Goal: Transaction & Acquisition: Purchase product/service

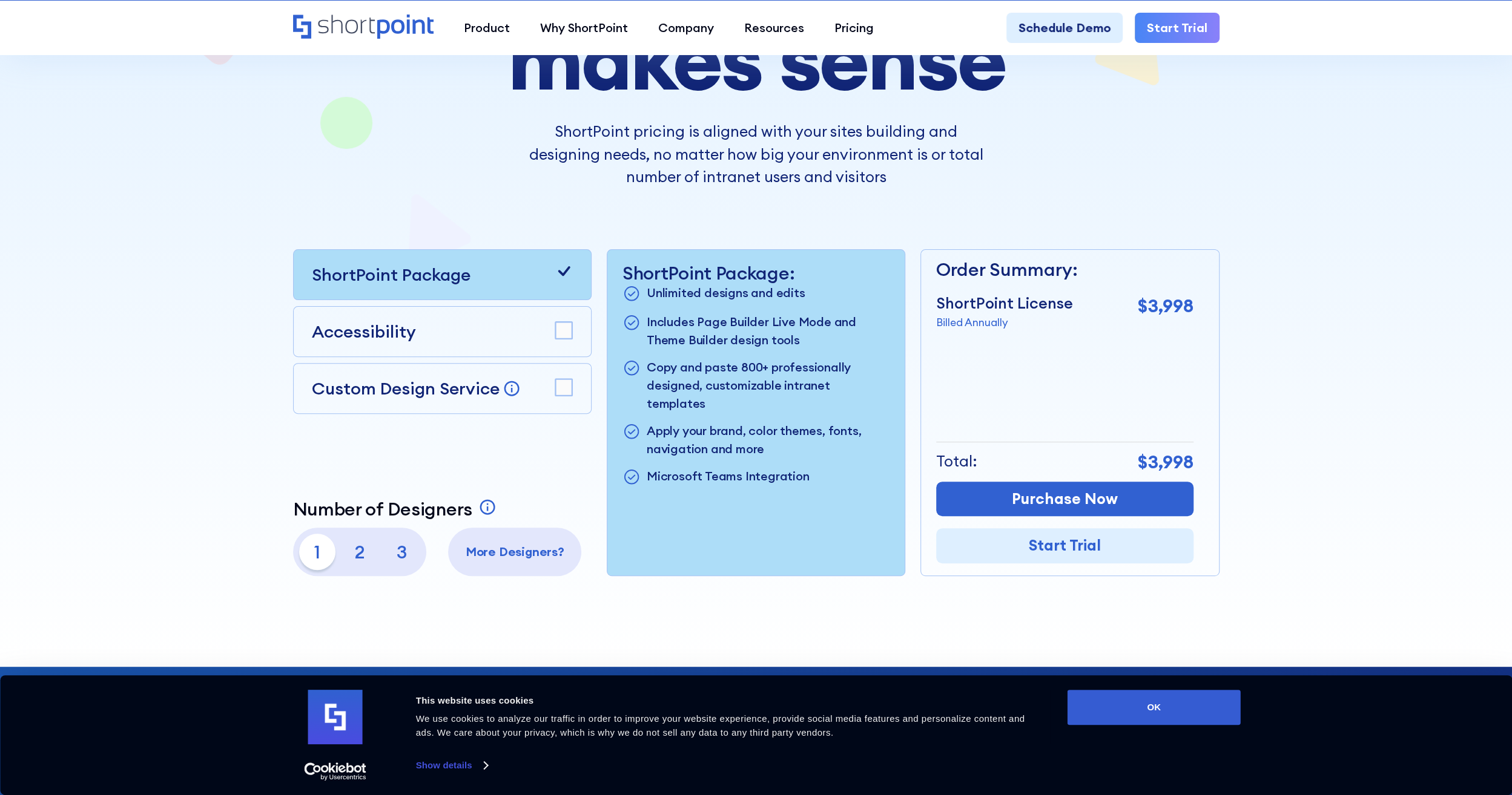
scroll to position [303, 0]
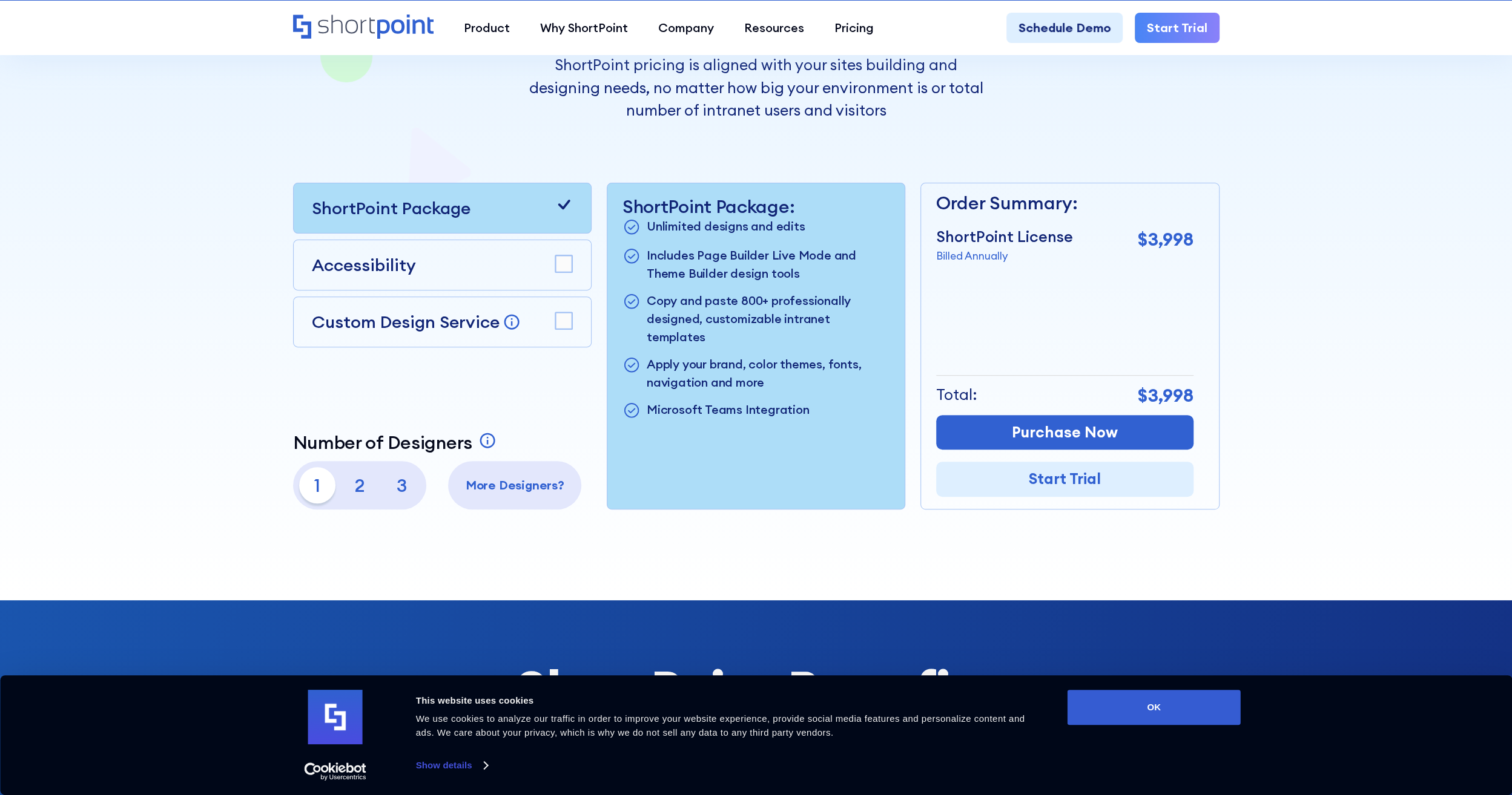
click at [416, 318] on p "Custom Design Service" at bounding box center [405, 322] width 188 height 22
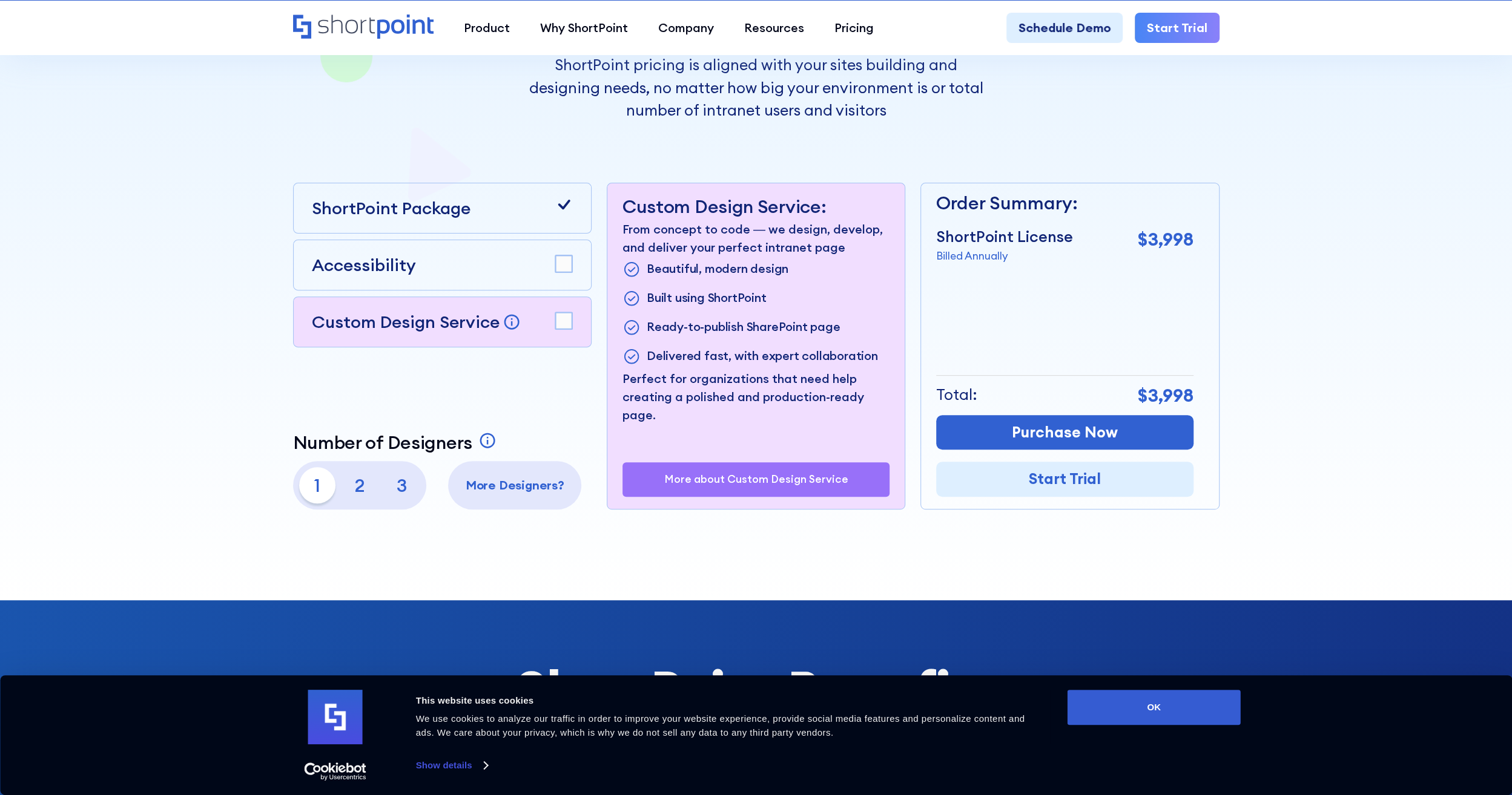
click at [416, 318] on p "Custom Design Service" at bounding box center [405, 322] width 188 height 22
click at [432, 254] on div "Accessibility" at bounding box center [442, 265] width 261 height 25
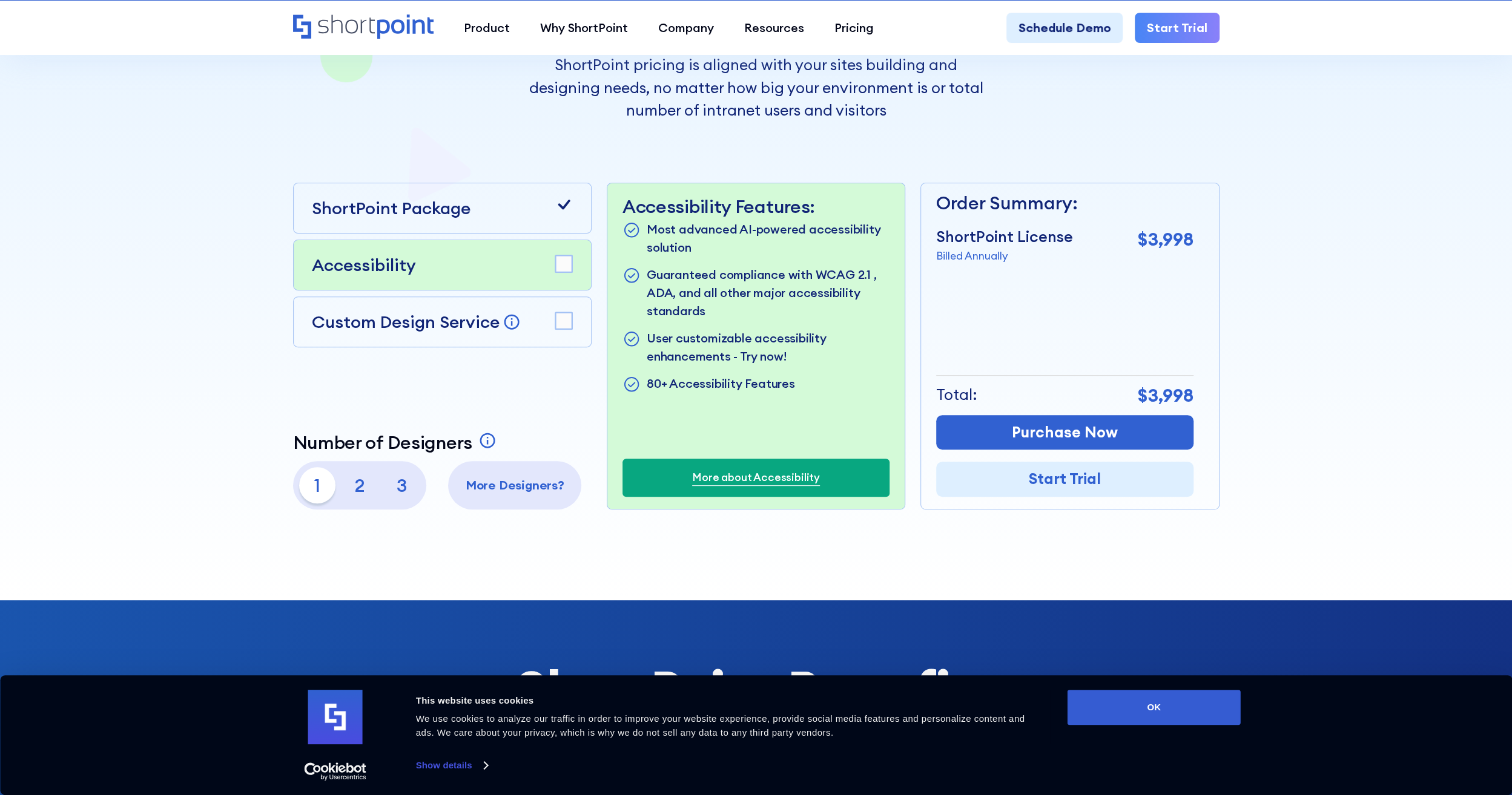
click at [357, 484] on p "2" at bounding box center [359, 485] width 36 height 36
click at [323, 486] on p "1" at bounding box center [317, 485] width 36 height 36
click at [565, 267] on rect at bounding box center [563, 264] width 17 height 17
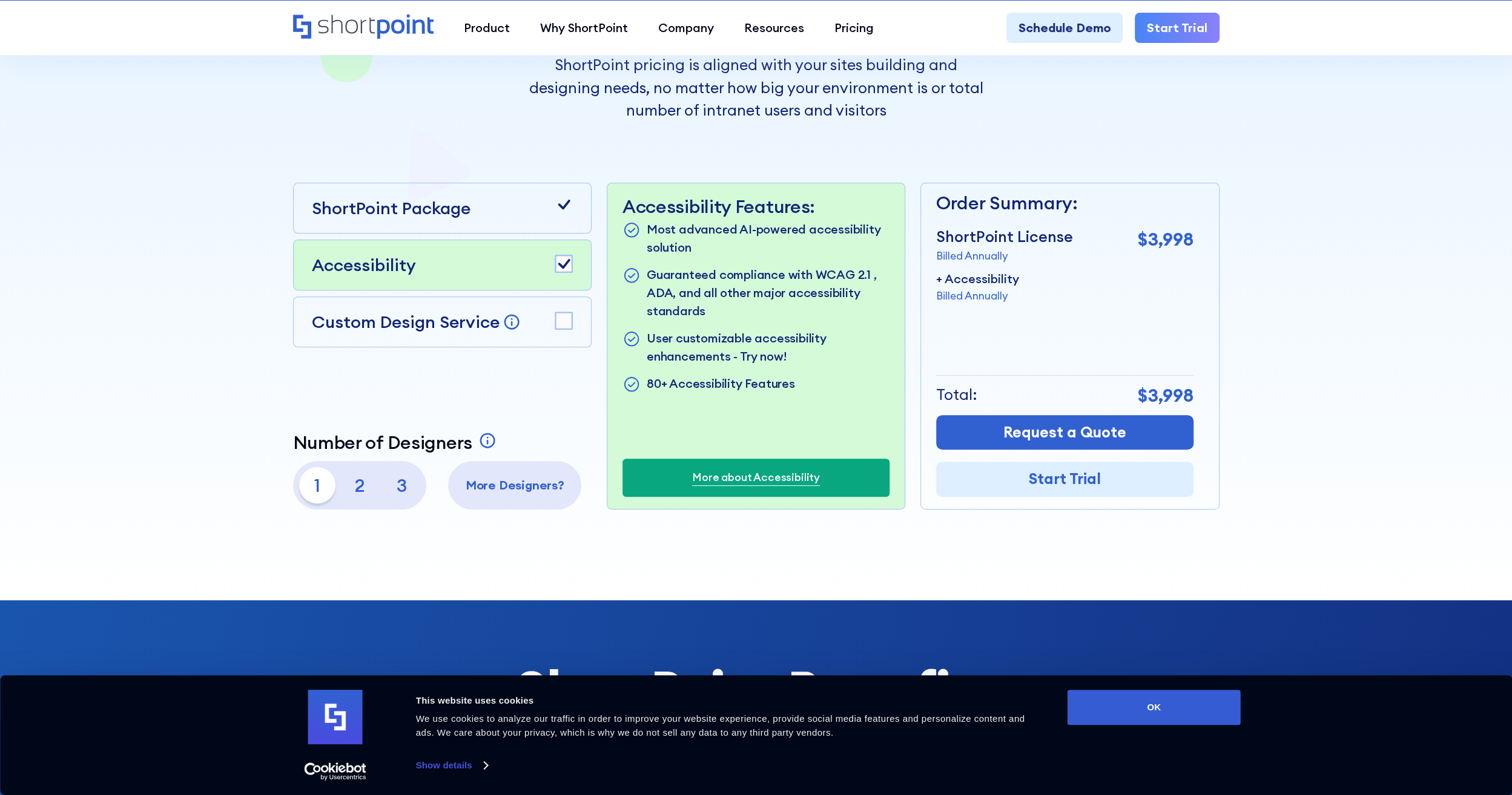
click at [565, 267] on rect at bounding box center [563, 264] width 17 height 17
click at [487, 207] on div "ShortPoint Package" at bounding box center [442, 208] width 261 height 25
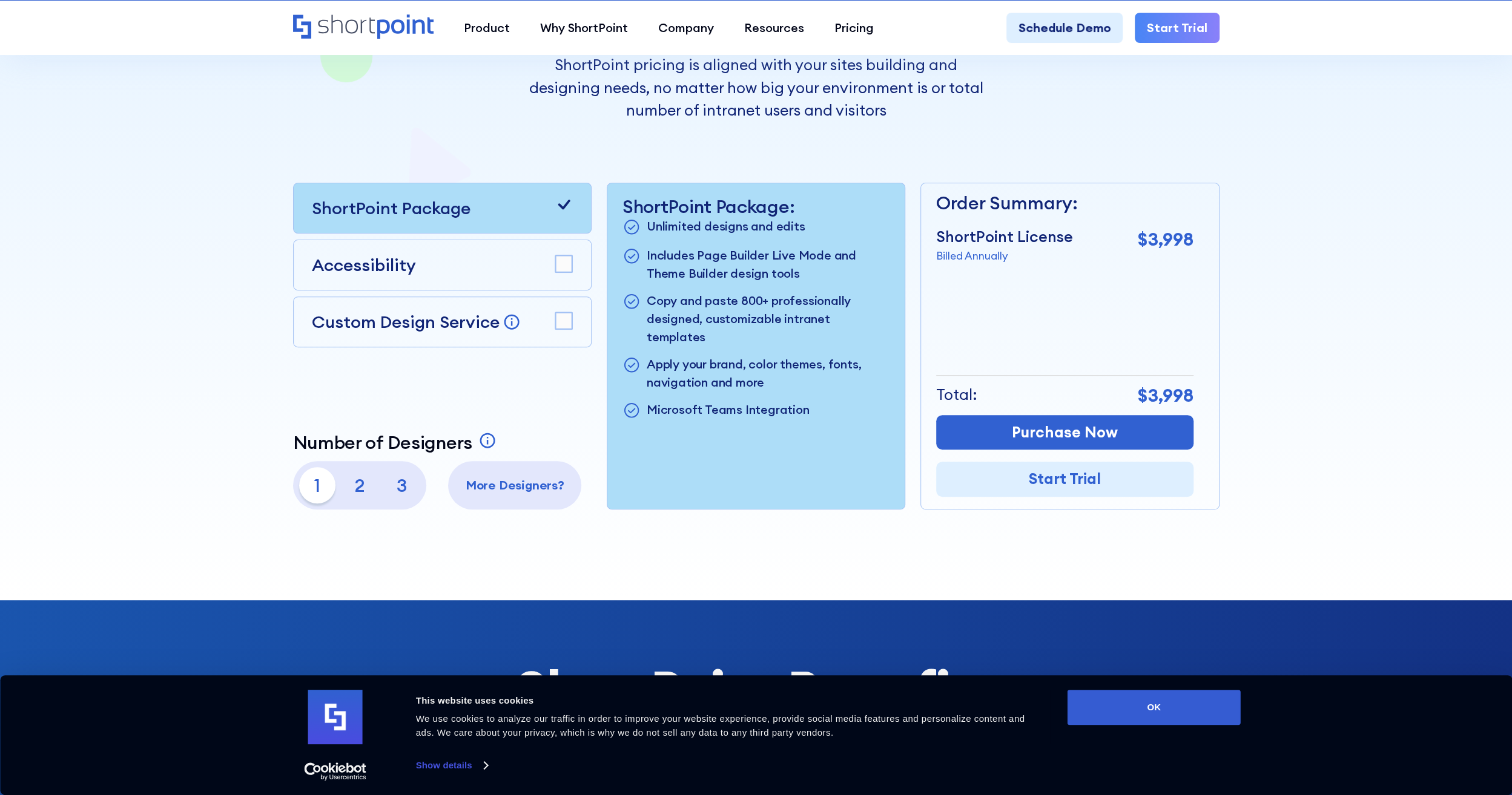
click at [466, 312] on p "Custom Design Service" at bounding box center [405, 322] width 188 height 22
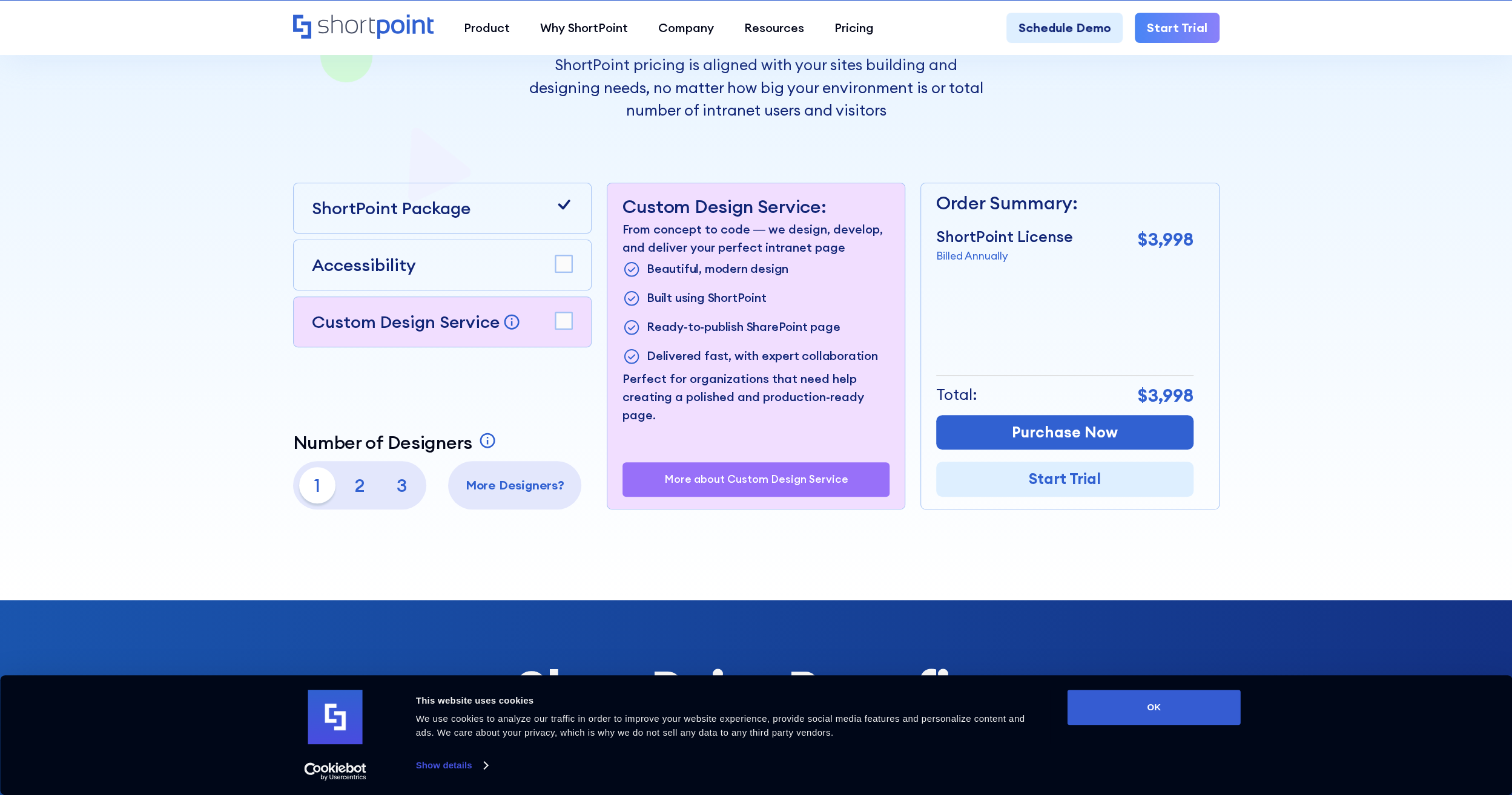
click at [464, 268] on div "Accessibility" at bounding box center [442, 265] width 261 height 25
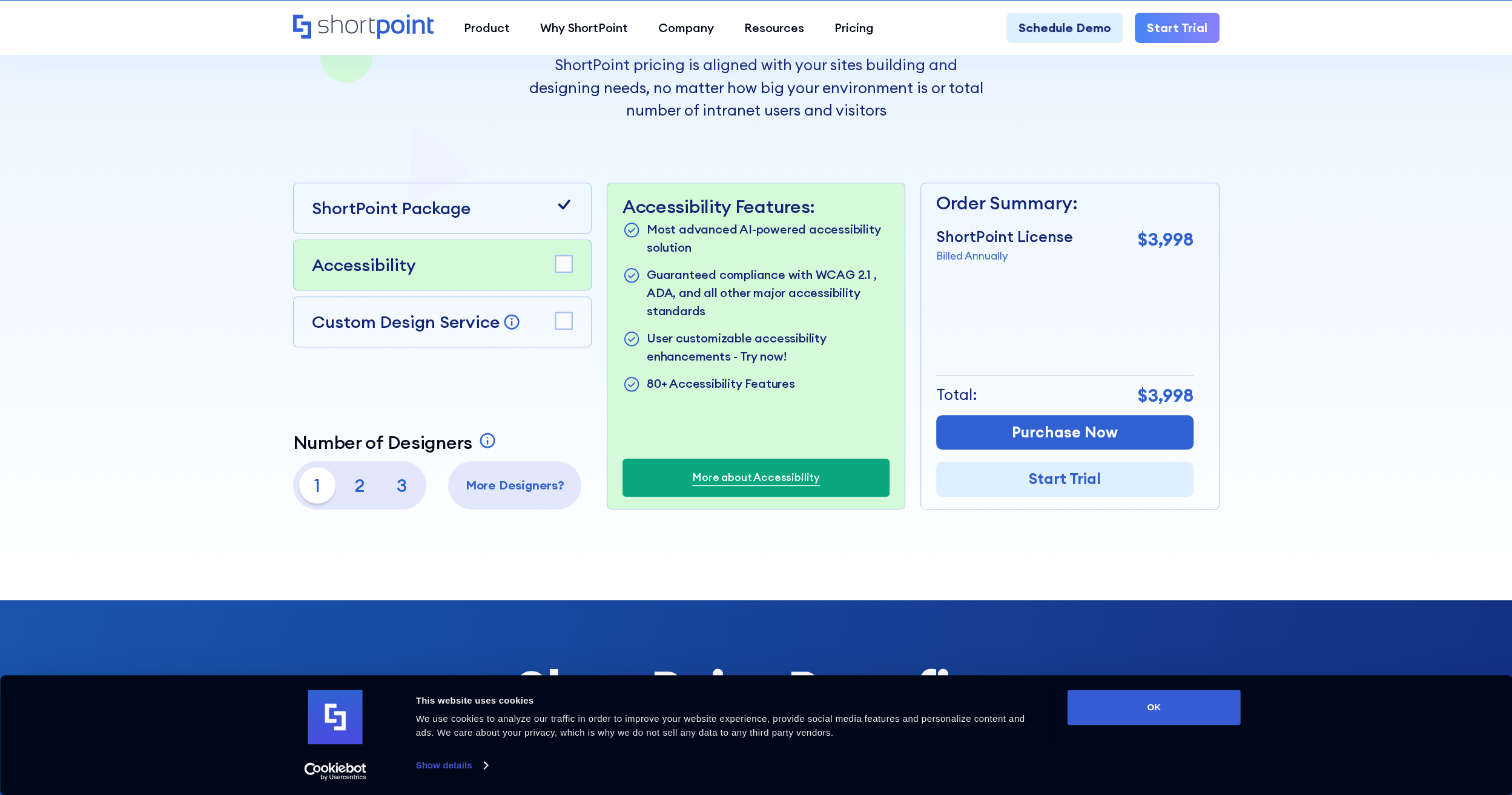
click at [565, 262] on rect at bounding box center [563, 264] width 17 height 17
click at [1365, 411] on div at bounding box center [756, 164] width 1512 height 873
click at [975, 299] on p "Billed Annually" at bounding box center [977, 296] width 83 height 16
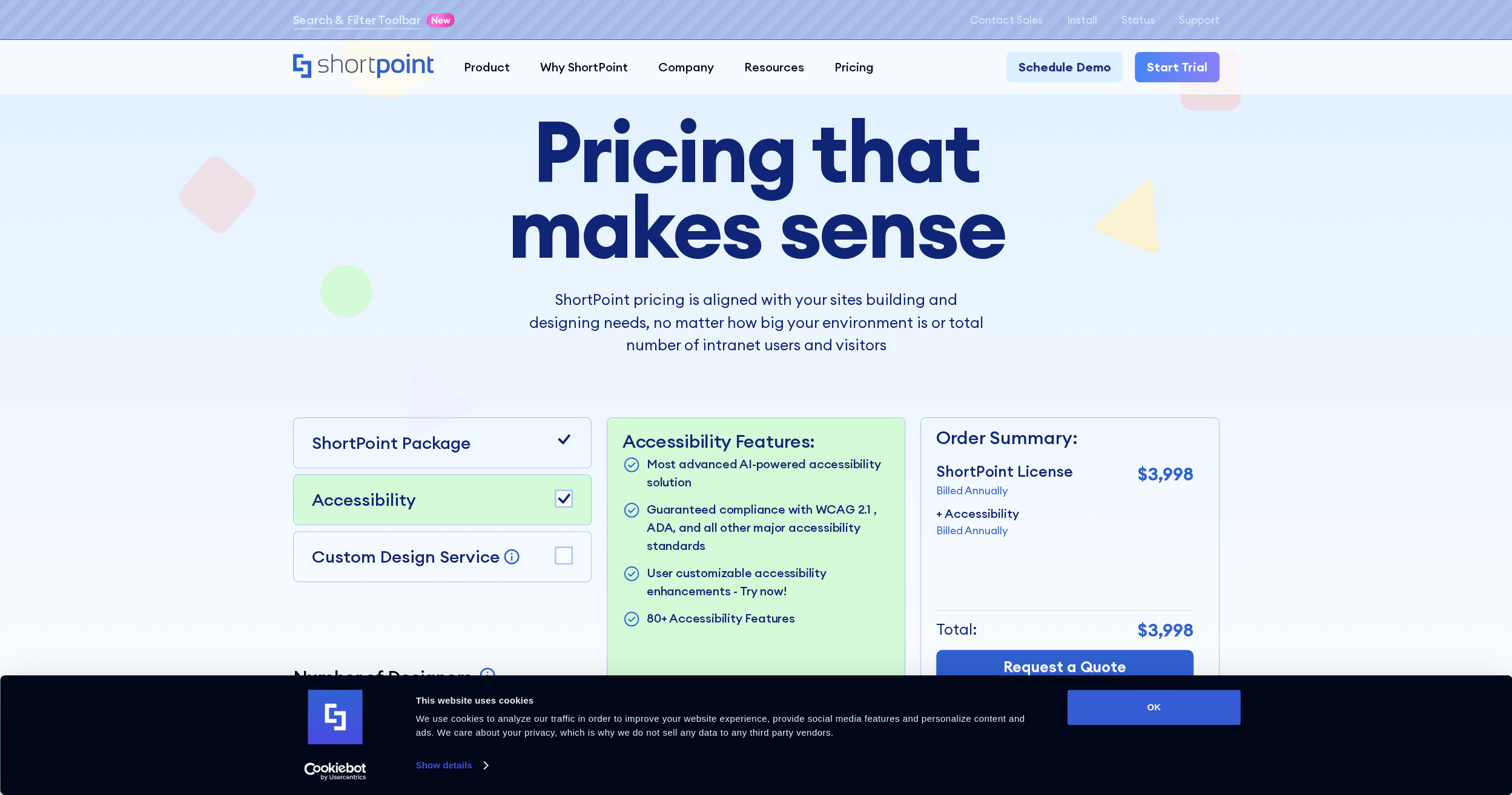
scroll to position [0, 0]
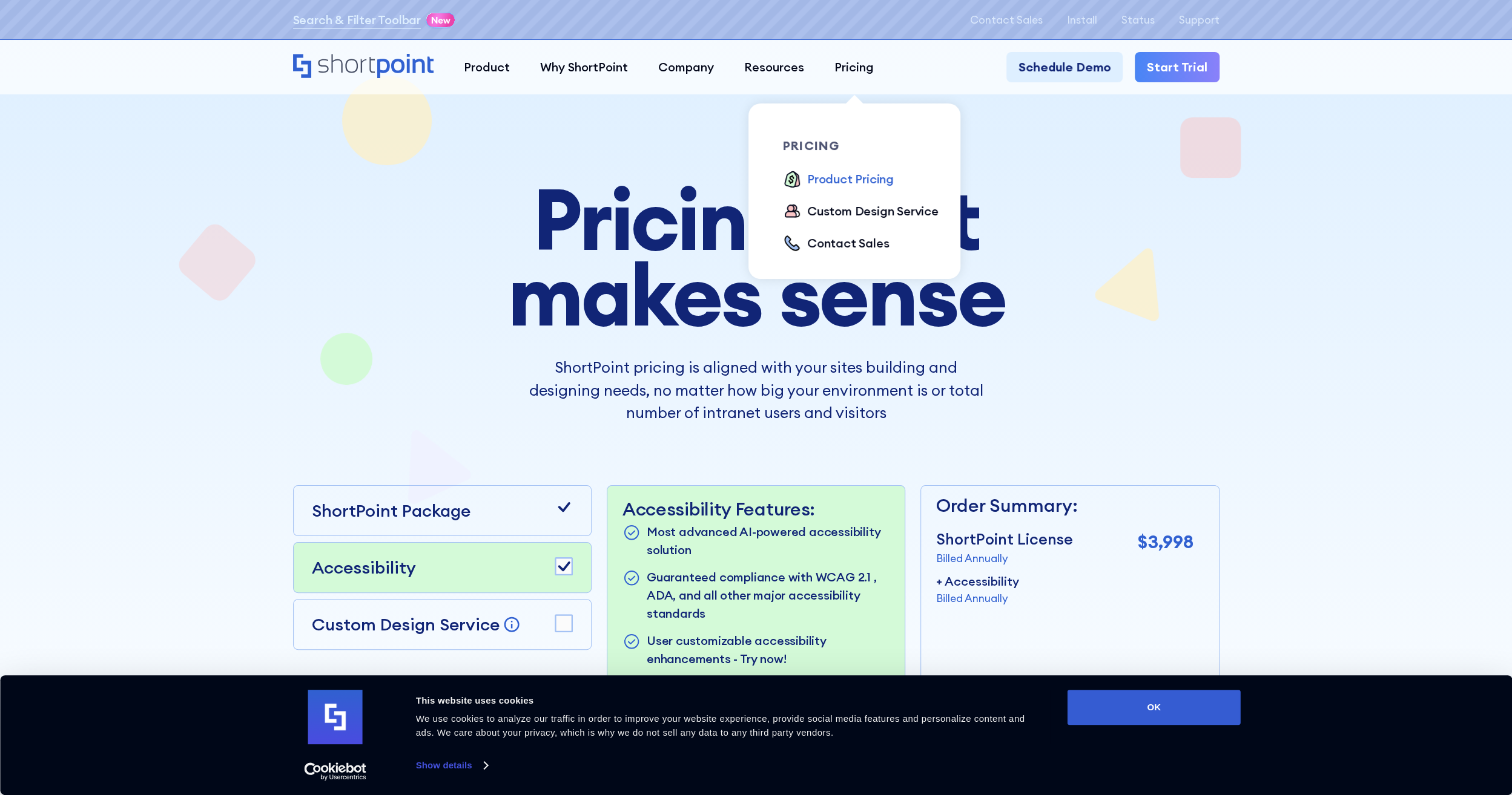
click at [855, 173] on div "Product Pricing" at bounding box center [850, 179] width 87 height 18
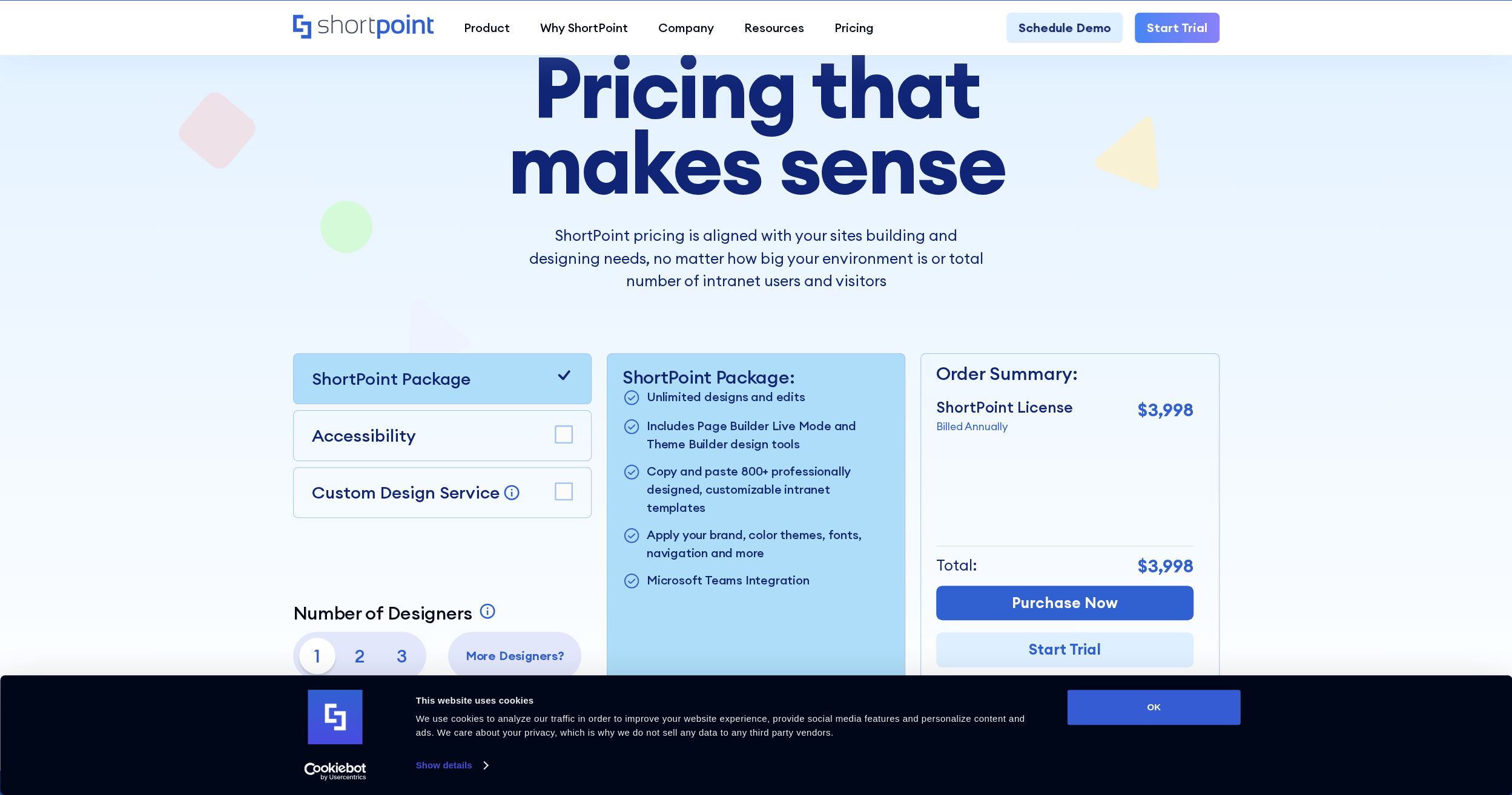
scroll to position [363, 0]
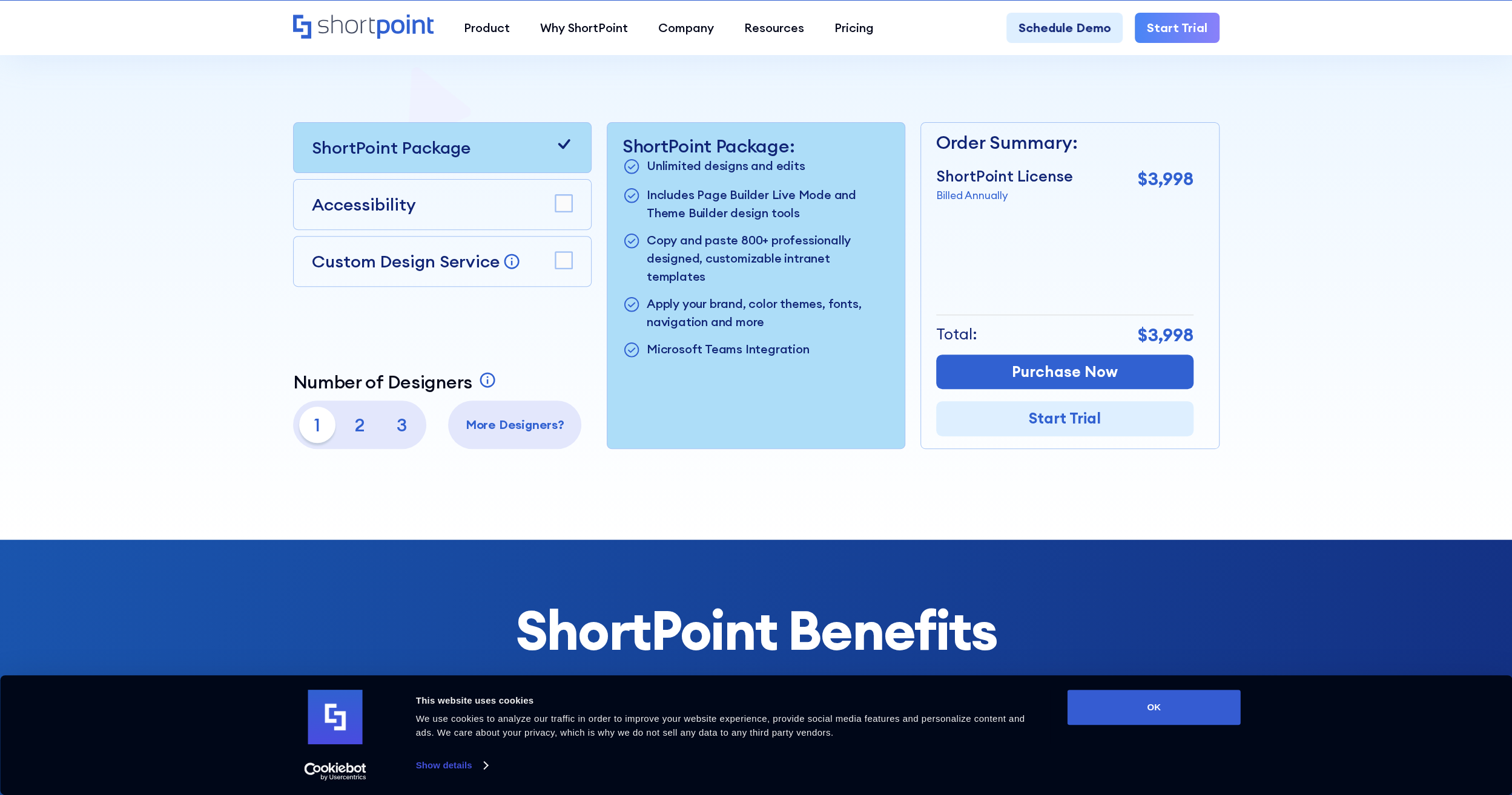
click at [569, 207] on rect at bounding box center [563, 203] width 17 height 17
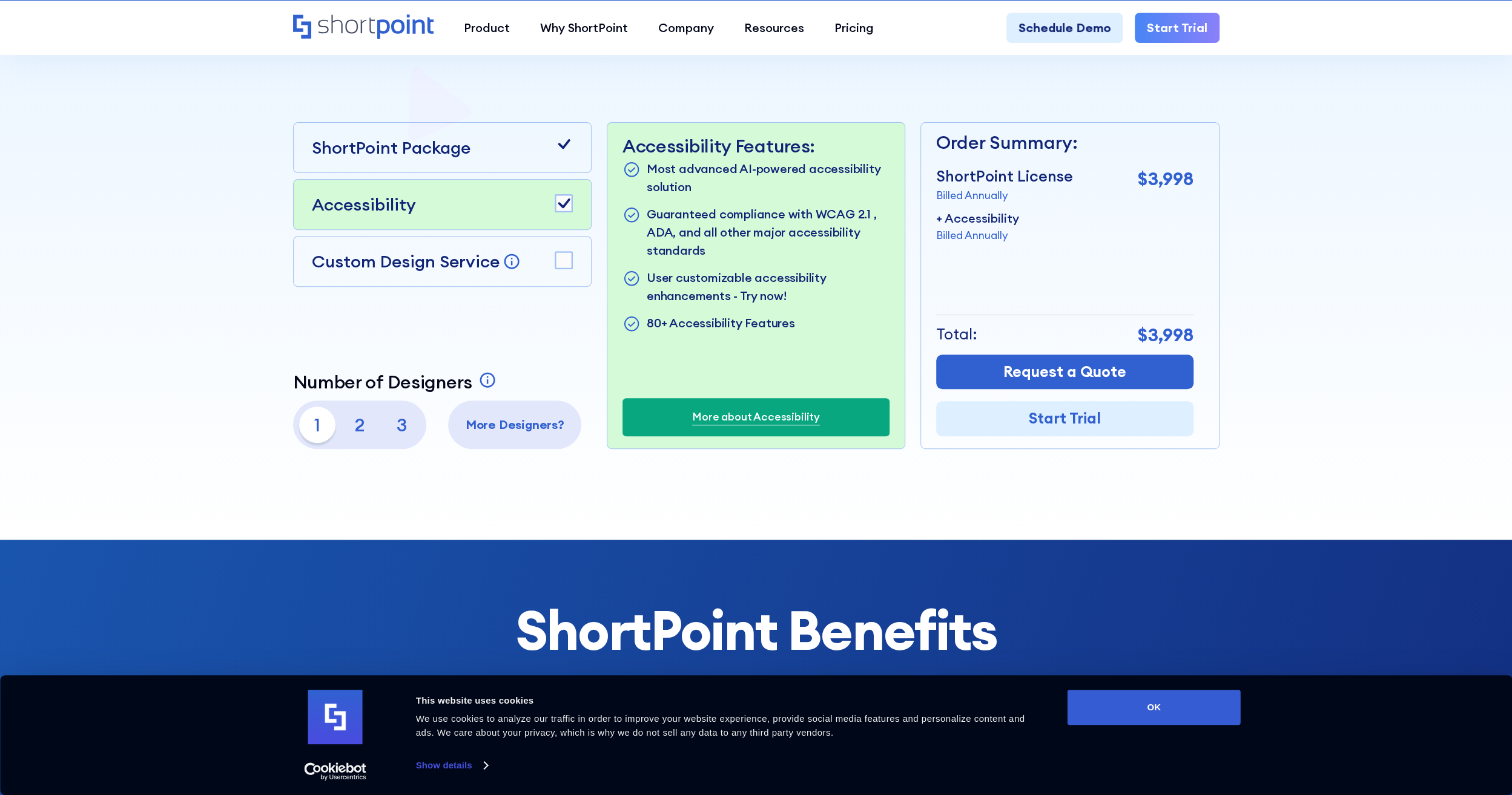
click at [564, 206] on icon at bounding box center [563, 203] width 12 height 9
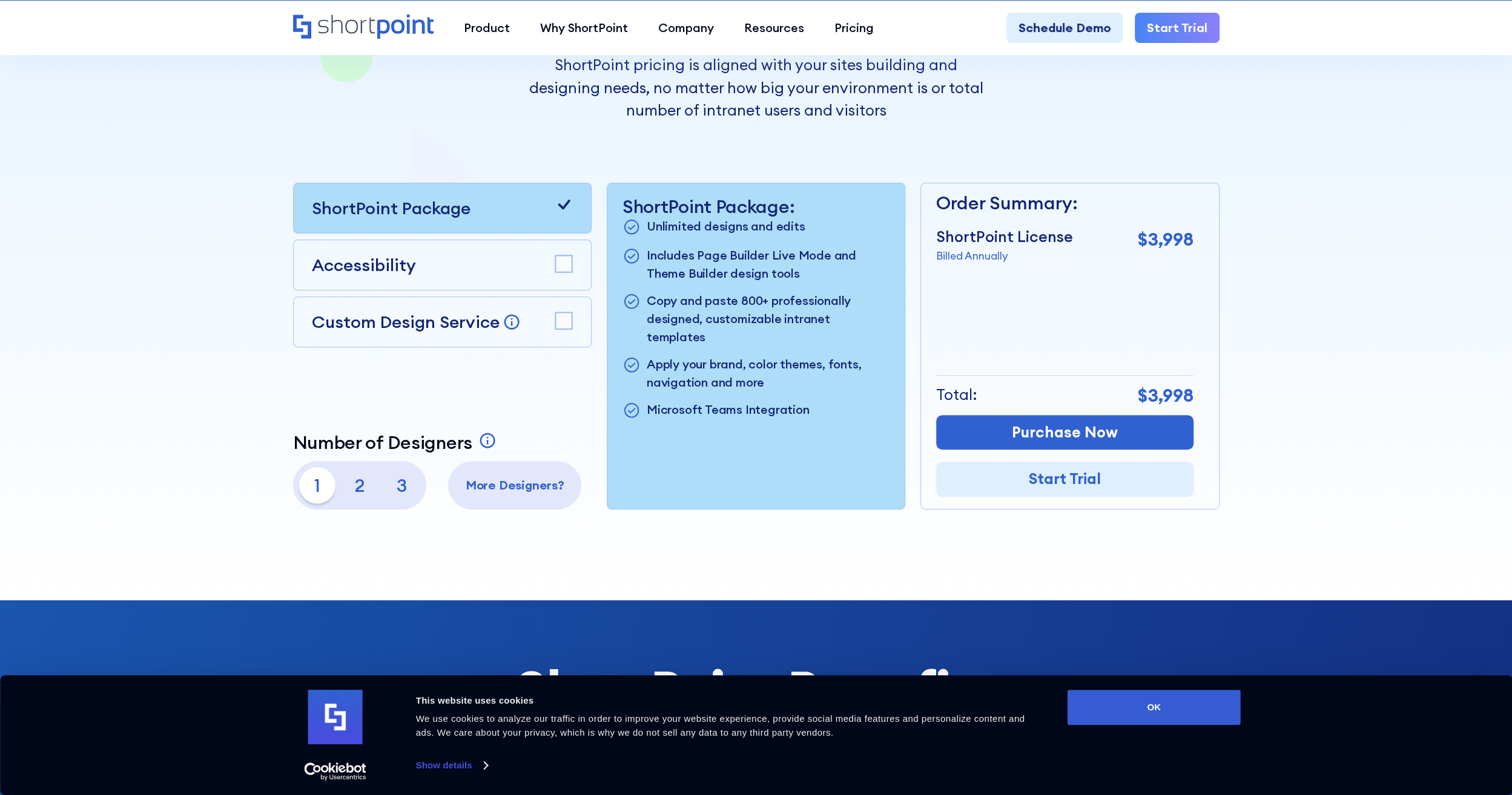
scroll to position [242, 0]
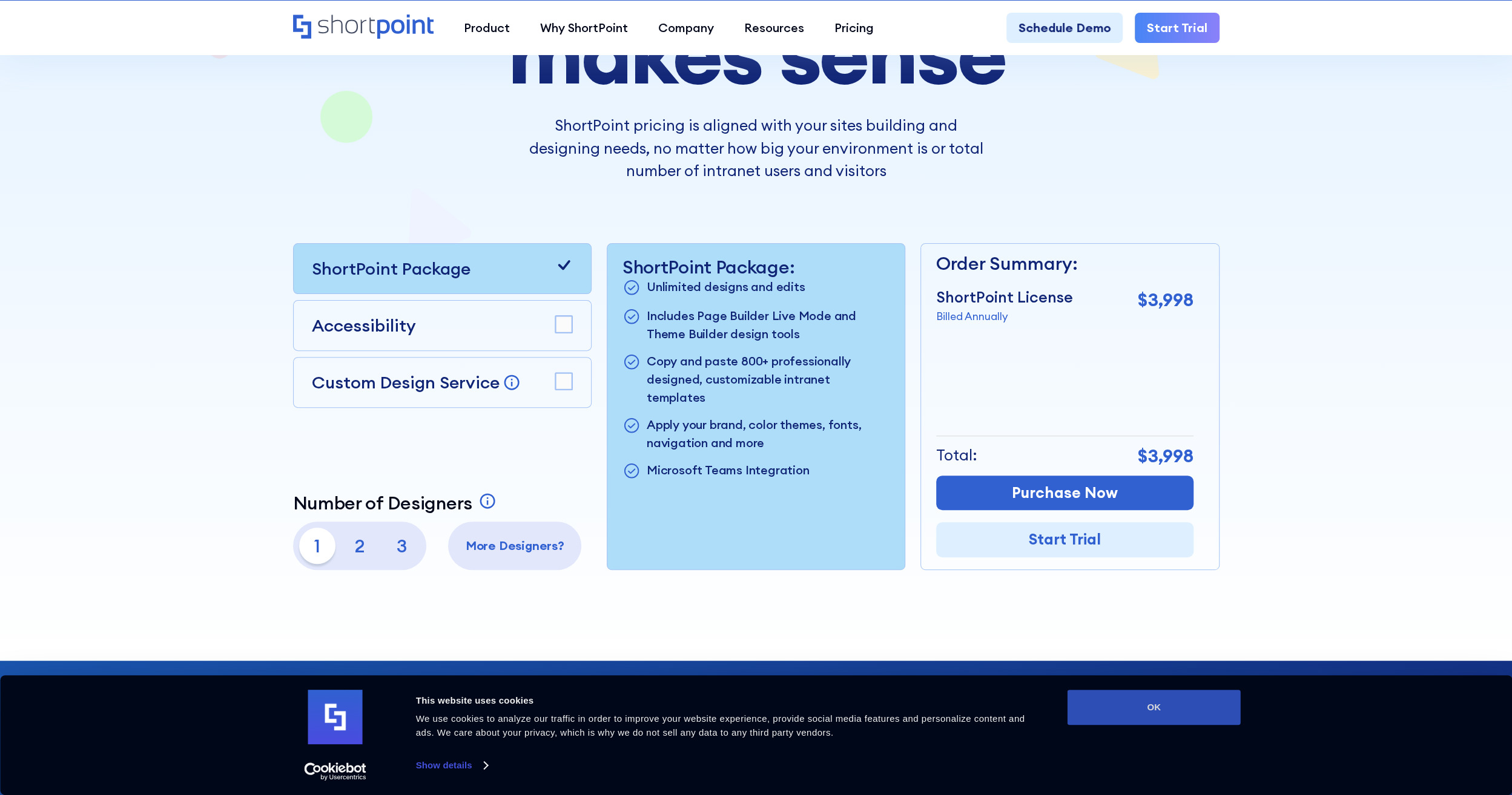
click at [1225, 711] on button "OK" at bounding box center [1154, 708] width 173 height 36
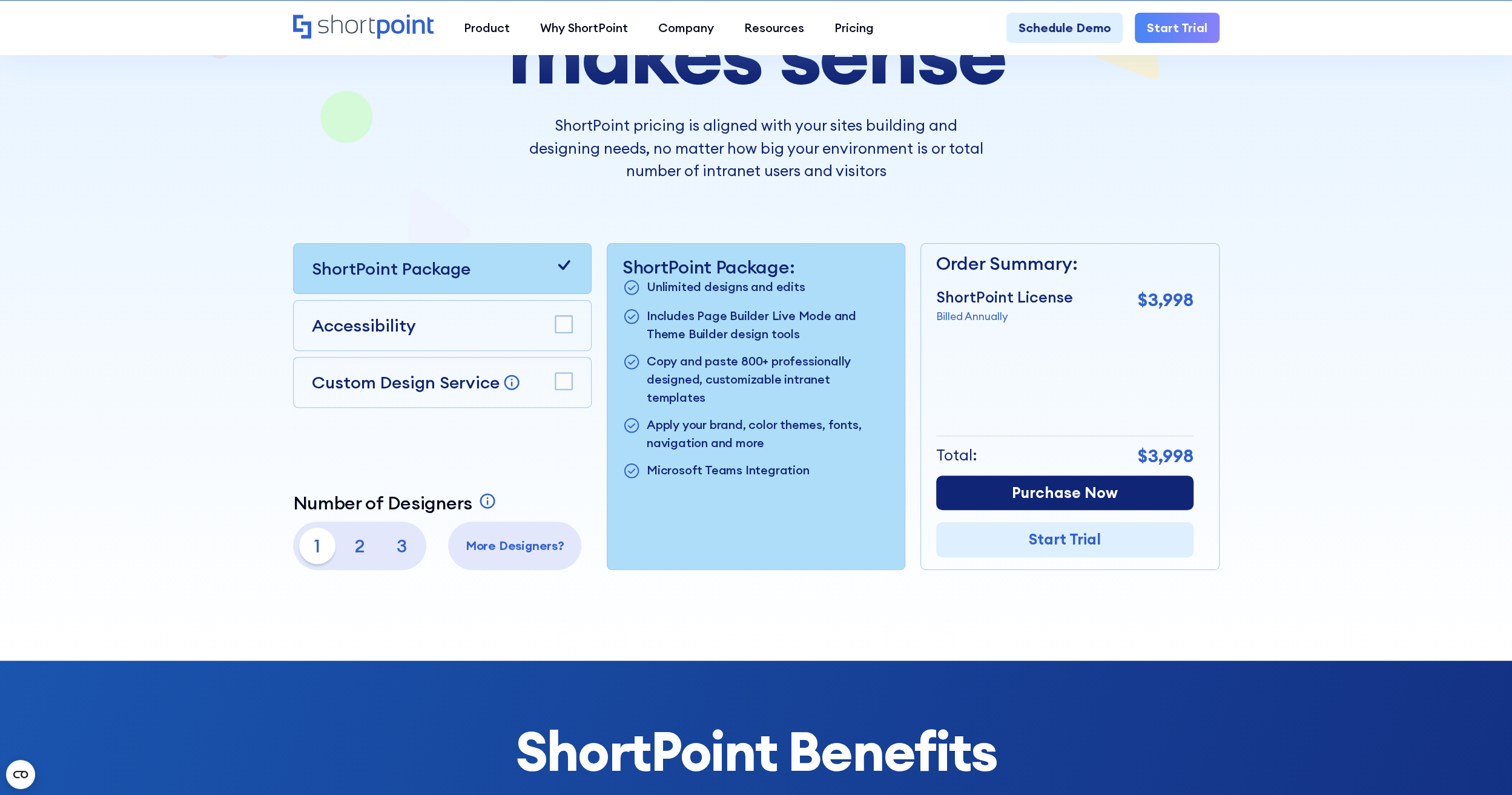
click at [1053, 495] on link "Purchase Now" at bounding box center [1064, 494] width 257 height 36
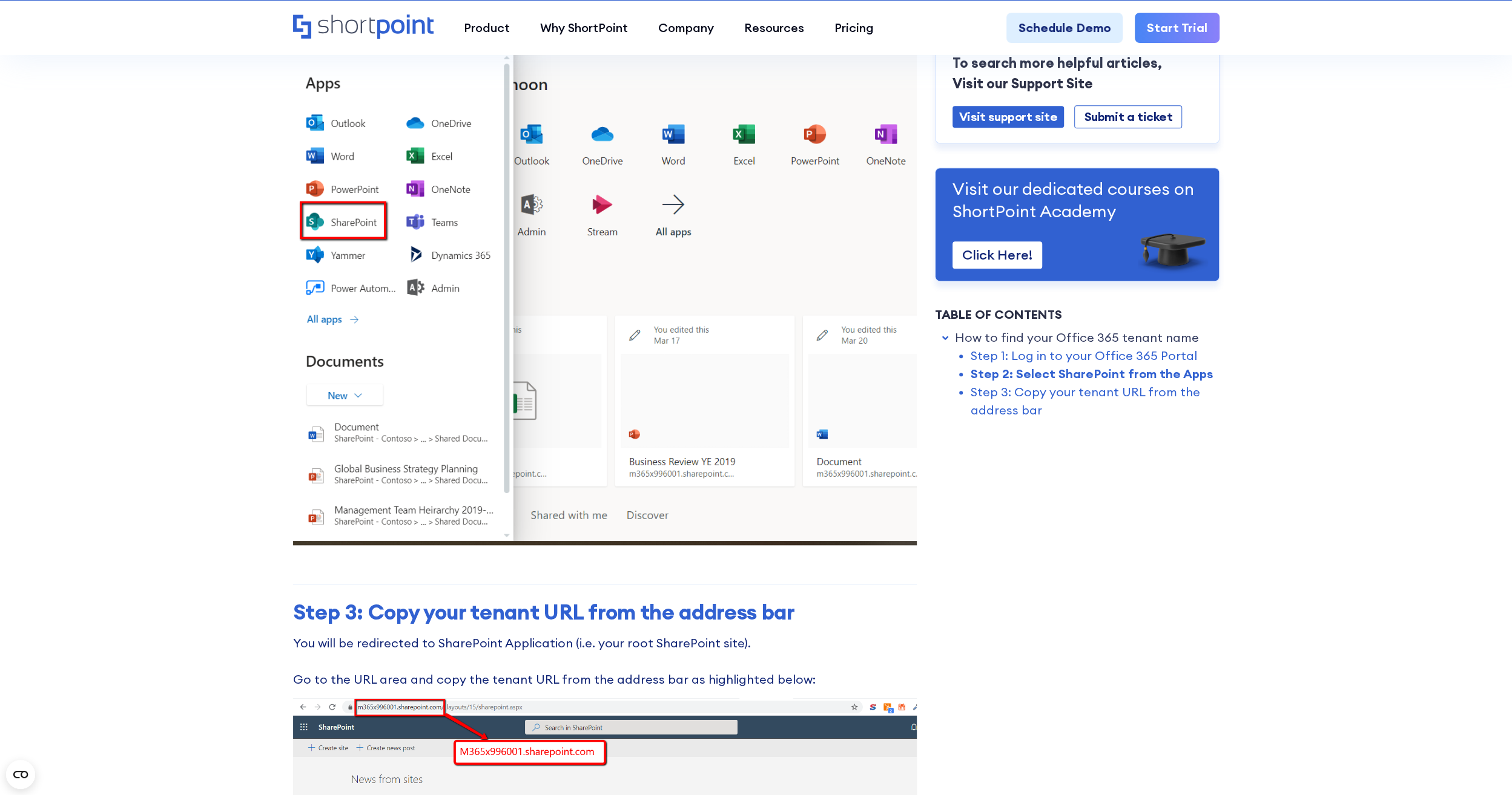
scroll to position [1149, 0]
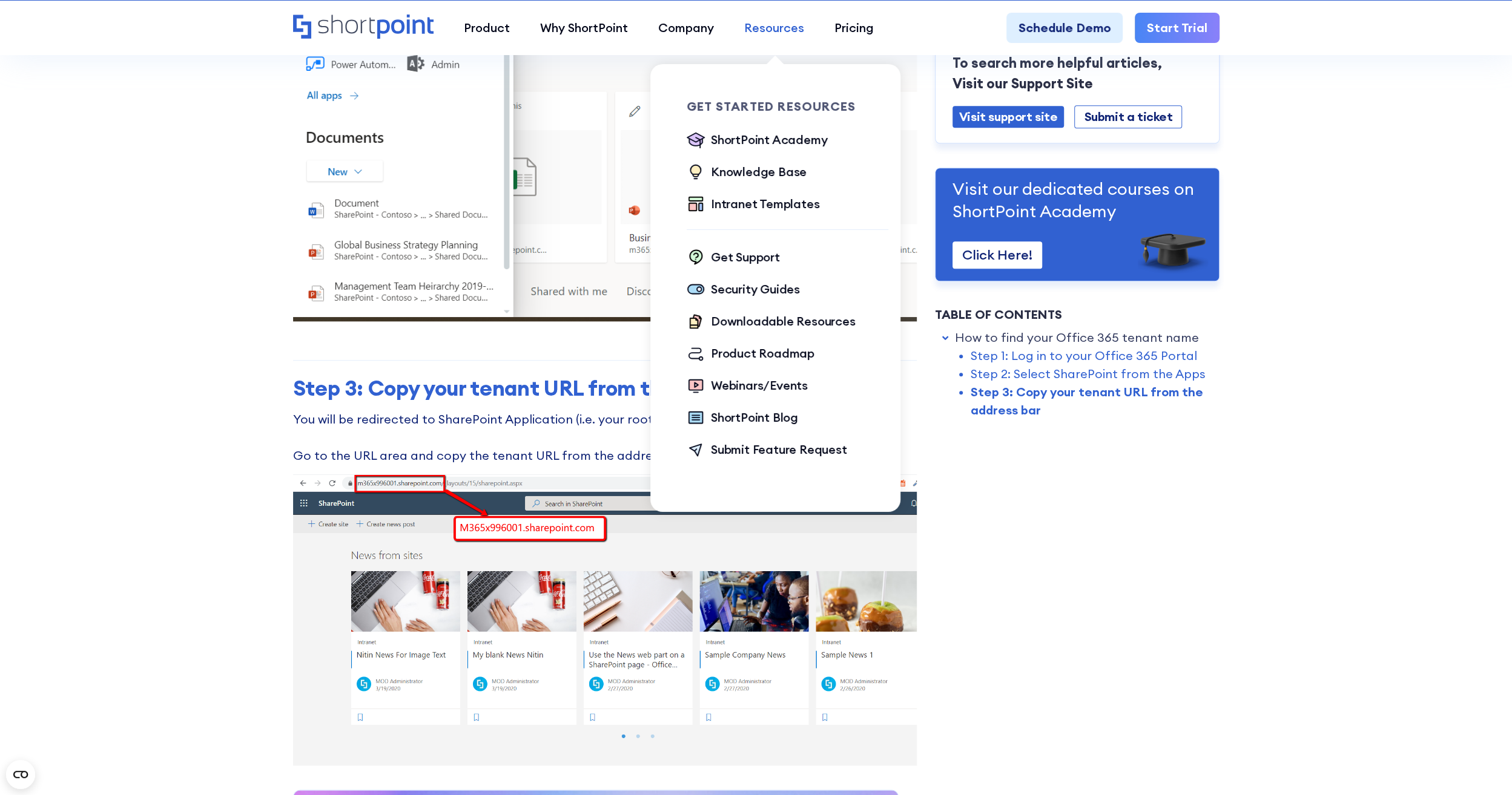
click at [799, 30] on div "Resources" at bounding box center [774, 27] width 60 height 18
click at [767, 168] on div "Knowledge Base" at bounding box center [759, 171] width 95 height 18
